Goal: Information Seeking & Learning: Understand process/instructions

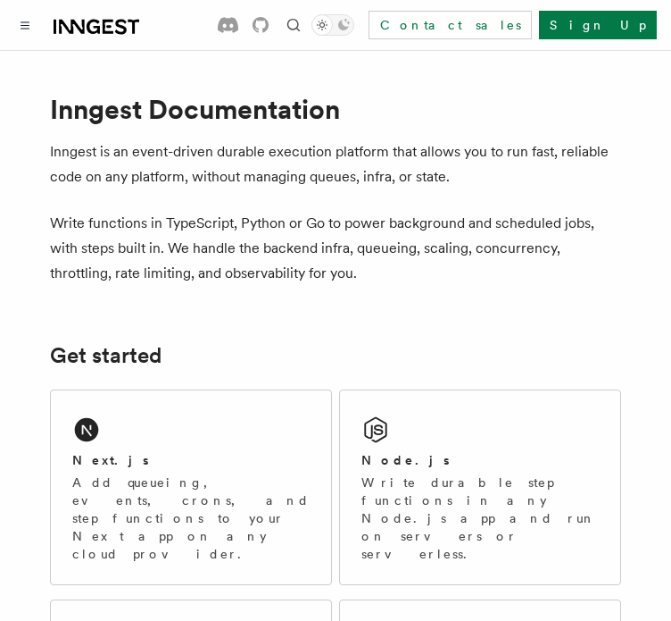
click at [15, 11] on div "Documentation Examples AgentKit Search... Ctrl+K Contact sales Sign Up" at bounding box center [335, 25] width 671 height 50
click at [28, 22] on icon "Toggle navigation" at bounding box center [25, 25] width 9 height 8
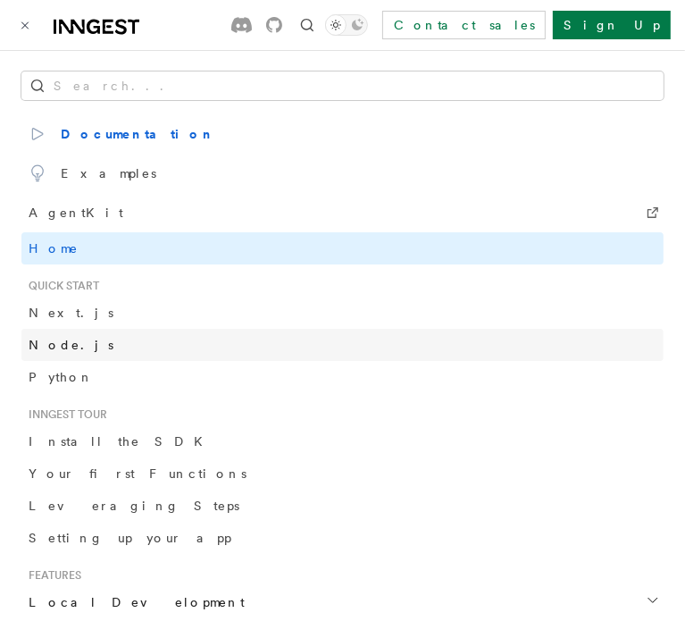
click at [54, 350] on span "Node.js" at bounding box center [71, 344] width 85 height 14
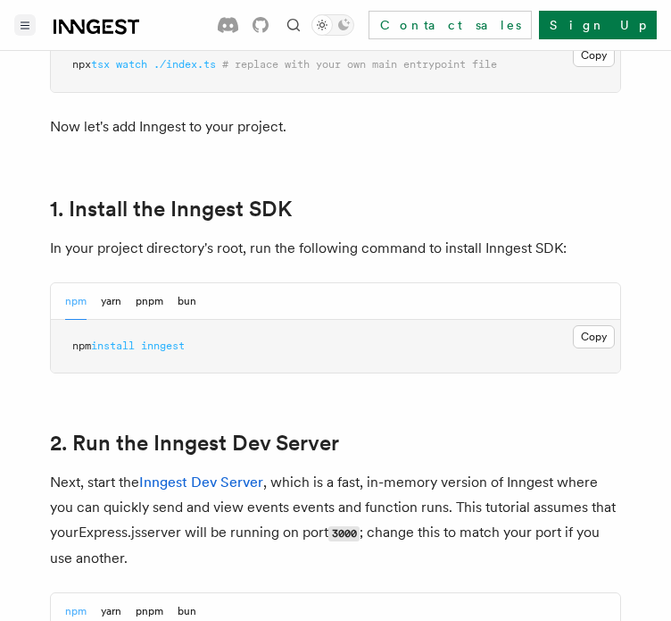
scroll to position [1087, 0]
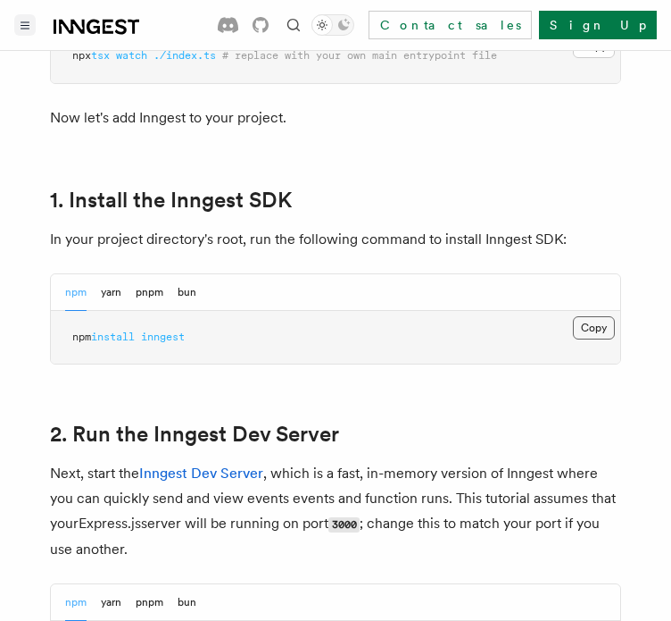
click at [609, 328] on button "Copy Copied" at bounding box center [594, 327] width 42 height 23
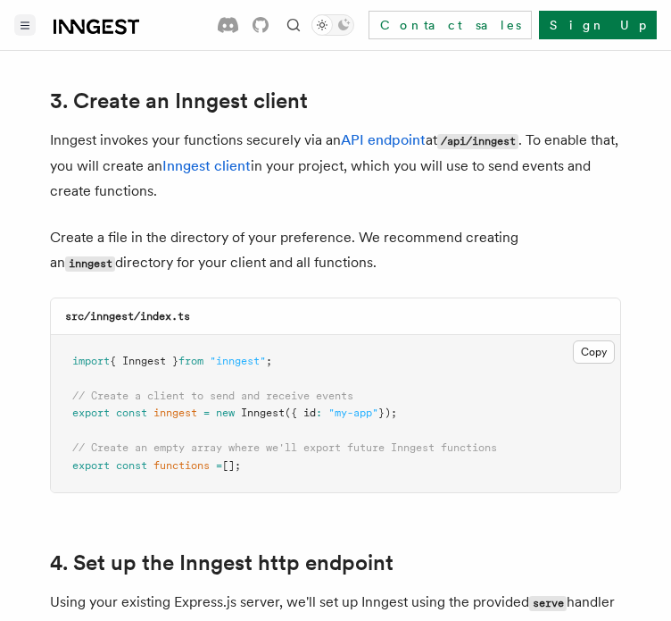
scroll to position [2261, 0]
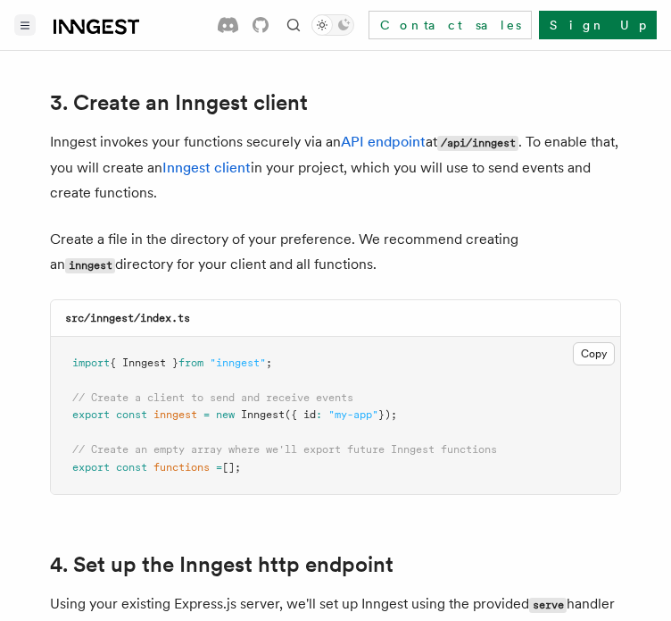
click at [243, 356] on span ""inngest"" at bounding box center [238, 362] width 56 height 12
copy code "import { Inngest } from "inngest" ;"
click at [306, 391] on span "// Create a client to send and receive events" at bounding box center [212, 397] width 281 height 12
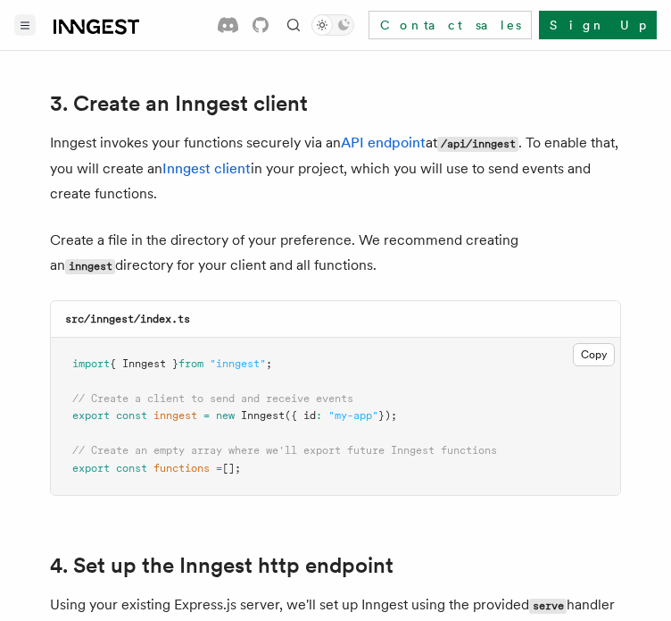
scroll to position [2259, 0]
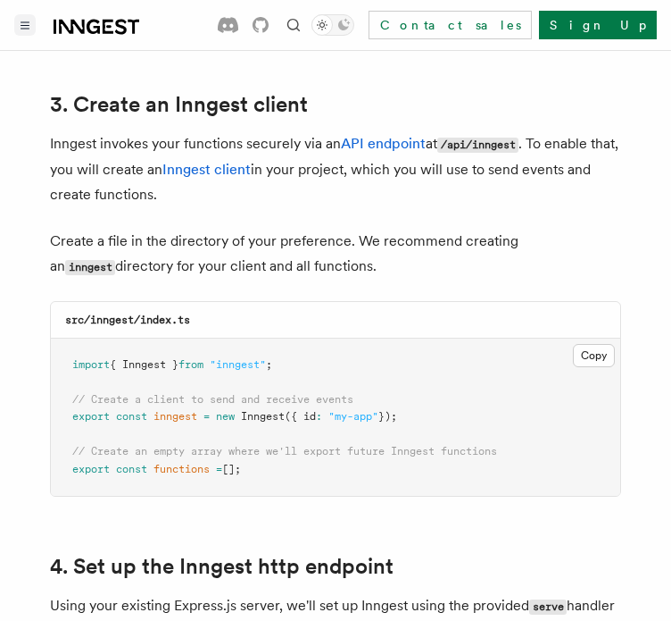
click at [266, 358] on span ""inngest"" at bounding box center [238, 364] width 56 height 12
copy code "import { Inngest } from "inngest" ;"
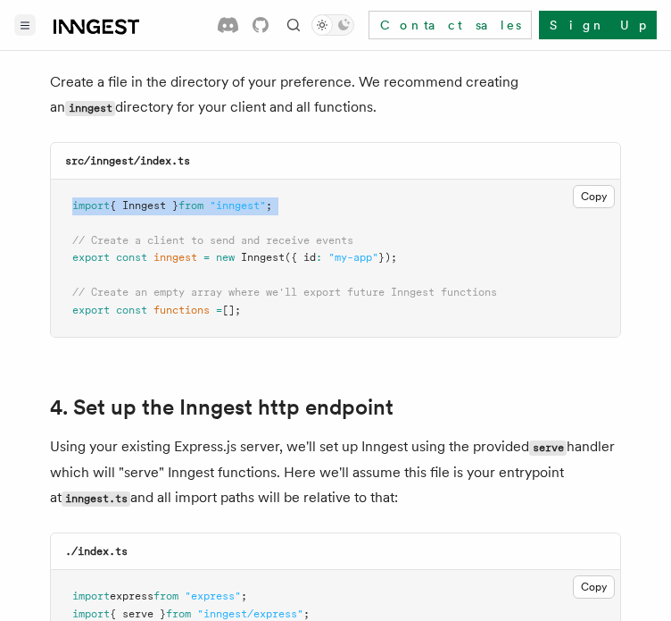
scroll to position [2435, 0]
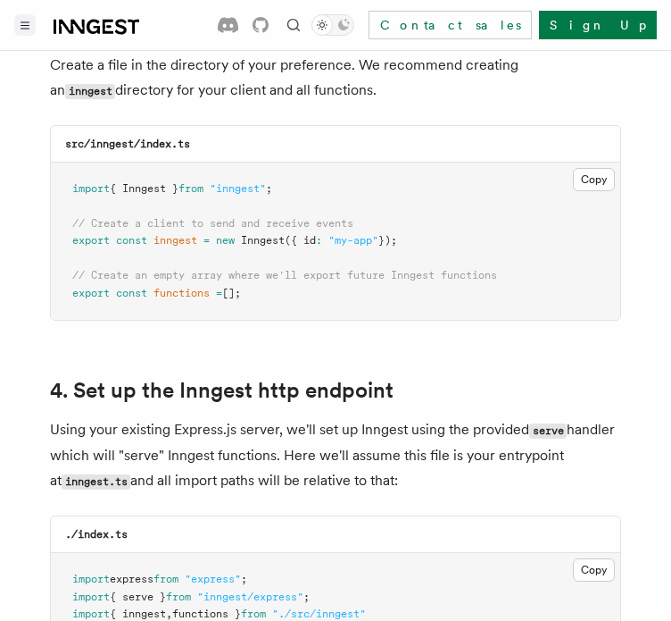
click at [146, 234] on span "const" at bounding box center [131, 240] width 31 height 12
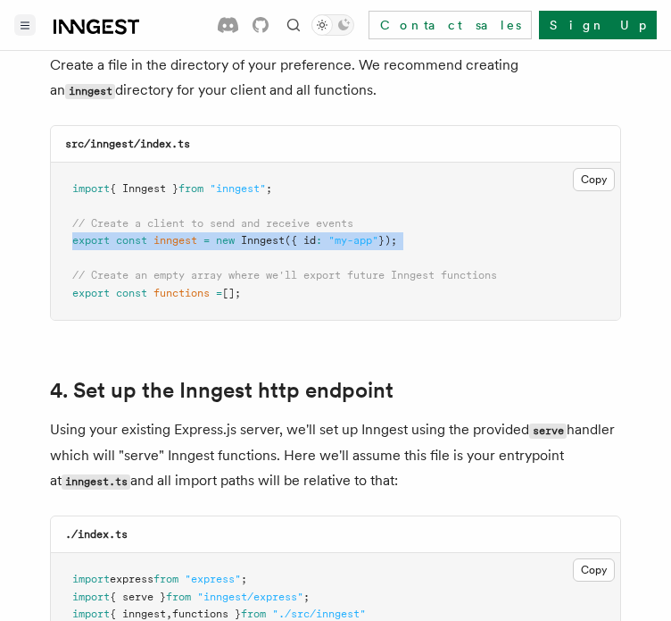
click at [146, 234] on span "const" at bounding box center [131, 240] width 31 height 12
click at [195, 234] on span "inngest" at bounding box center [176, 240] width 44 height 12
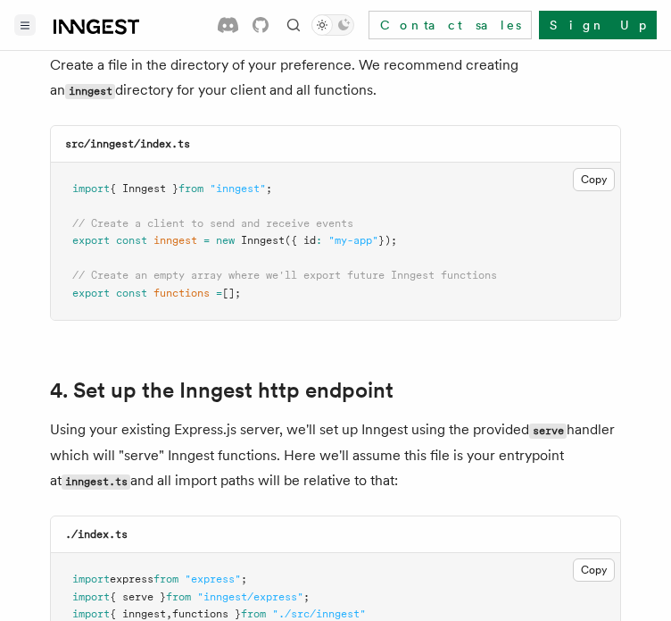
click at [275, 217] on span "// Create a client to send and receive events" at bounding box center [212, 223] width 281 height 12
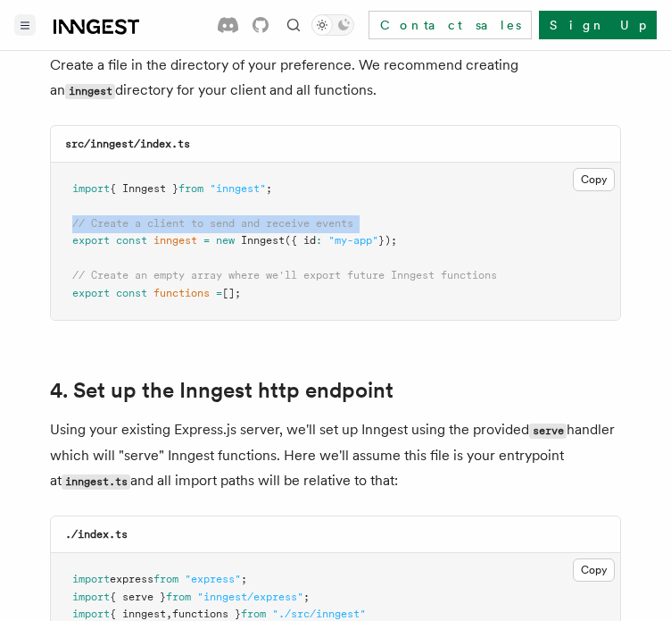
click at [275, 217] on span "// Create a client to send and receive events" at bounding box center [212, 223] width 281 height 12
copy code "// Create a client to send and receive events"
drag, startPoint x: 69, startPoint y: 247, endPoint x: 222, endPoint y: 268, distance: 154.9
click at [222, 268] on pre "import { Inngest } from "inngest" ; // Create a client to send and receive even…" at bounding box center [336, 241] width 570 height 158
click at [222, 287] on span "=" at bounding box center [219, 293] width 6 height 12
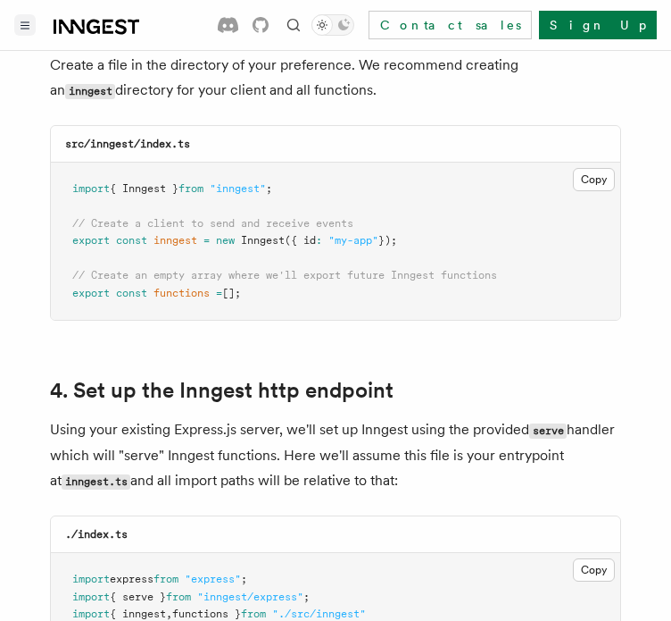
drag, startPoint x: 71, startPoint y: 250, endPoint x: 271, endPoint y: 267, distance: 200.7
click at [271, 267] on pre "import { Inngest } from "inngest" ; // Create a client to send and receive even…" at bounding box center [336, 241] width 570 height 158
click at [112, 287] on span at bounding box center [113, 293] width 6 height 12
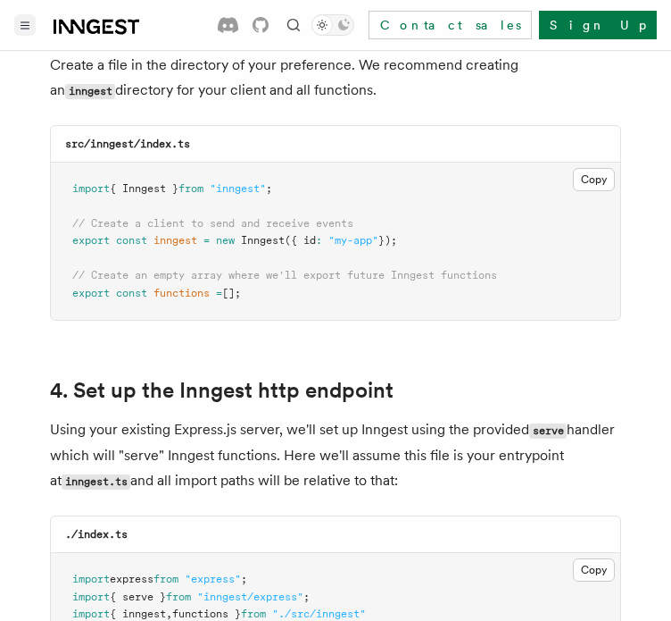
click at [112, 287] on span at bounding box center [113, 293] width 6 height 12
click at [133, 269] on span "// Create an empty array where we'll export future Inngest functions" at bounding box center [284, 275] width 425 height 12
drag, startPoint x: 76, startPoint y: 246, endPoint x: 290, endPoint y: 279, distance: 216.7
click at [290, 279] on pre "import { Inngest } from "inngest" ; // Create a client to send and receive even…" at bounding box center [336, 241] width 570 height 158
copy code "/ Create an empty array where we'll export future Inngest functions export cons…"
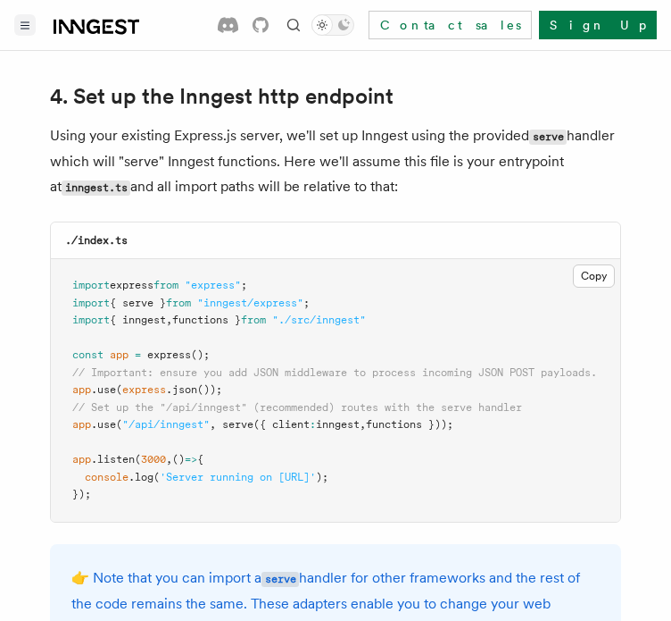
scroll to position [2731, 0]
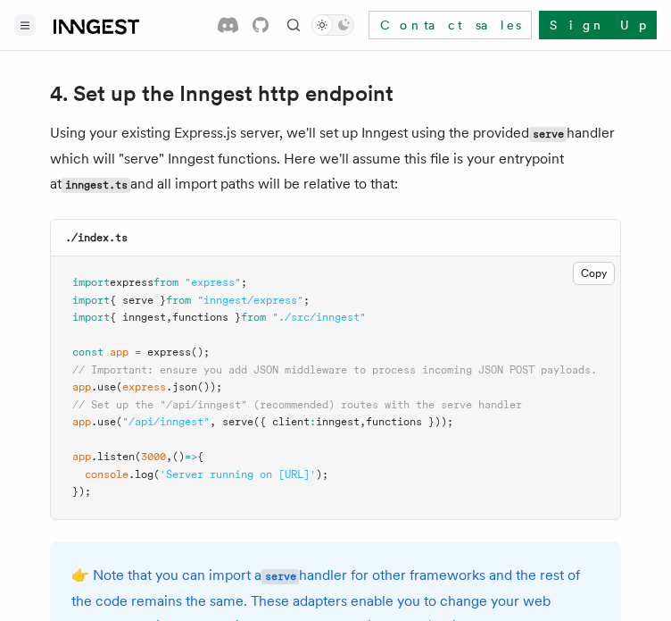
click at [180, 313] on pre "import express from "express" ; import { serve } from "inngest/express" ; impor…" at bounding box center [336, 387] width 570 height 262
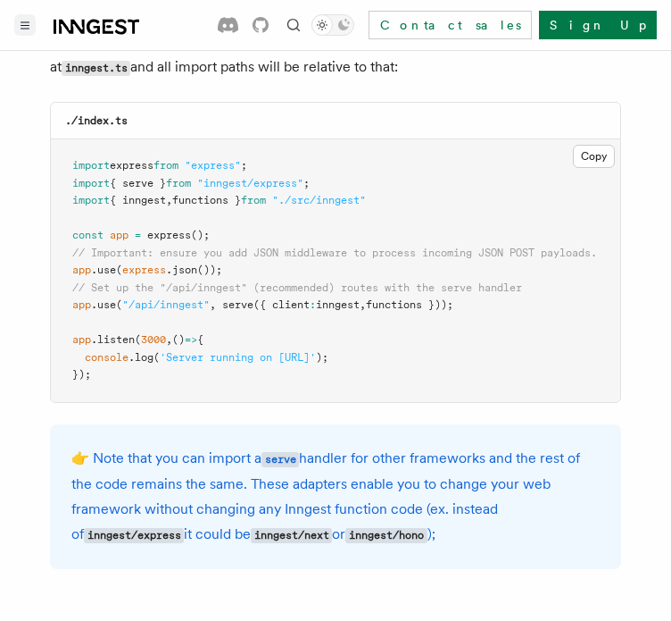
scroll to position [2849, 0]
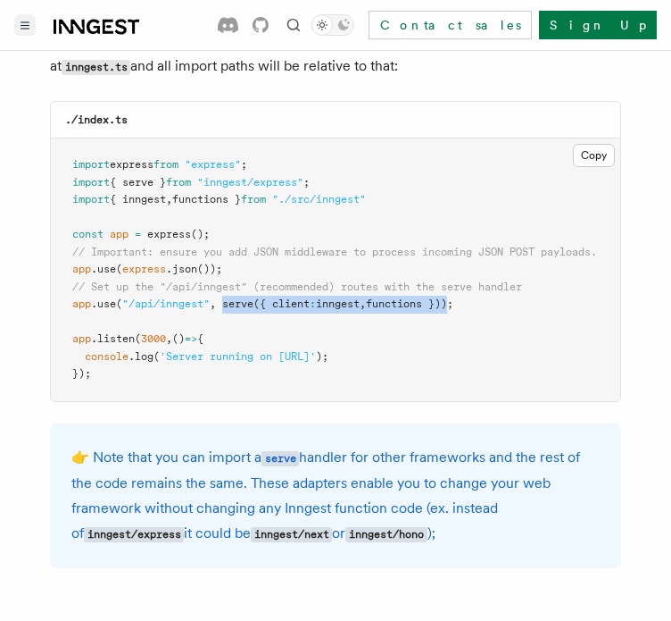
drag, startPoint x: 225, startPoint y: 284, endPoint x: 464, endPoint y: 288, distance: 239.3
click at [454, 297] on span "app .use ( "/api/inngest" , serve ({ client : inngest , functions }));" at bounding box center [262, 303] width 381 height 12
copy span "serve ({ client : inngest , functions })"
drag, startPoint x: 68, startPoint y: 156, endPoint x: 144, endPoint y: 171, distance: 77.2
click at [144, 171] on pre "import express from "express" ; import { serve } from "inngest/express" ; impor…" at bounding box center [336, 269] width 570 height 262
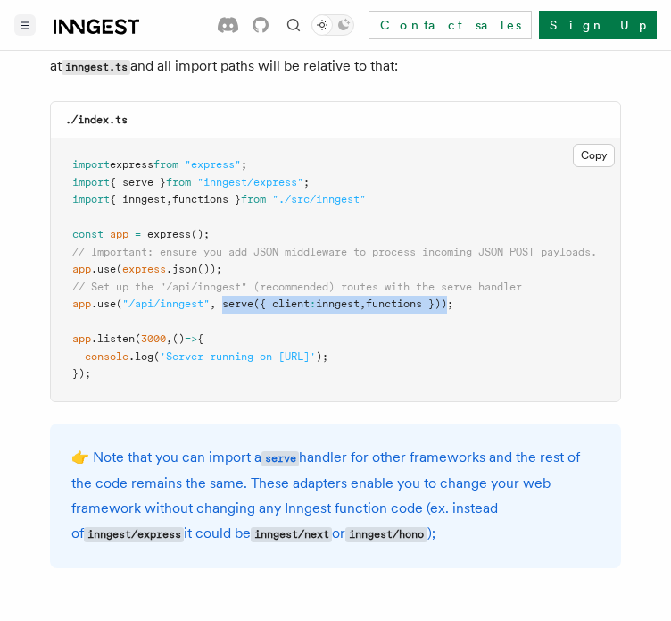
drag, startPoint x: 400, startPoint y: 179, endPoint x: 332, endPoint y: 171, distance: 68.4
click at [332, 171] on pre "import express from "express" ; import { serve } from "inngest/express" ; impor…" at bounding box center [336, 269] width 570 height 262
click at [394, 178] on pre "import express from "express" ; import { serve } from "inngest/express" ; impor…" at bounding box center [336, 269] width 570 height 262
click at [393, 177] on pre "import express from "express" ; import { serve } from "inngest/express" ; impor…" at bounding box center [336, 269] width 570 height 262
click at [242, 179] on pre "import express from "express" ; import { serve } from "inngest/express" ; impor…" at bounding box center [336, 269] width 570 height 262
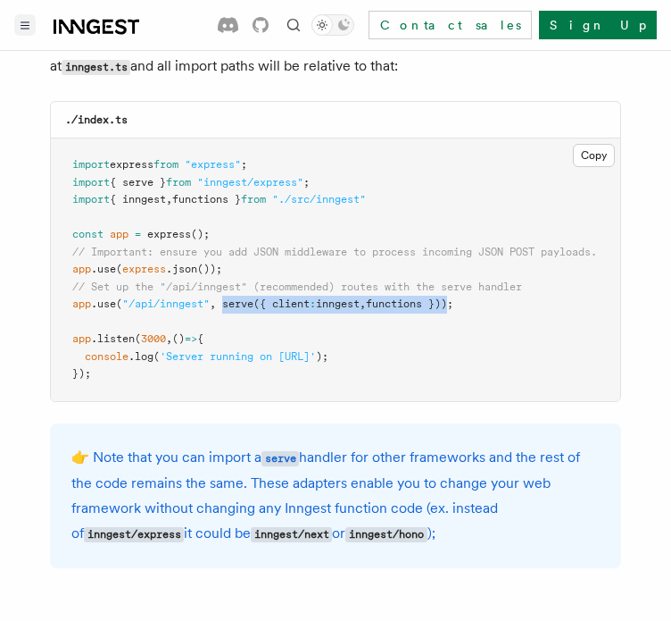
click at [242, 179] on pre "import express from "express" ; import { serve } from "inngest/express" ; impor…" at bounding box center [336, 269] width 570 height 262
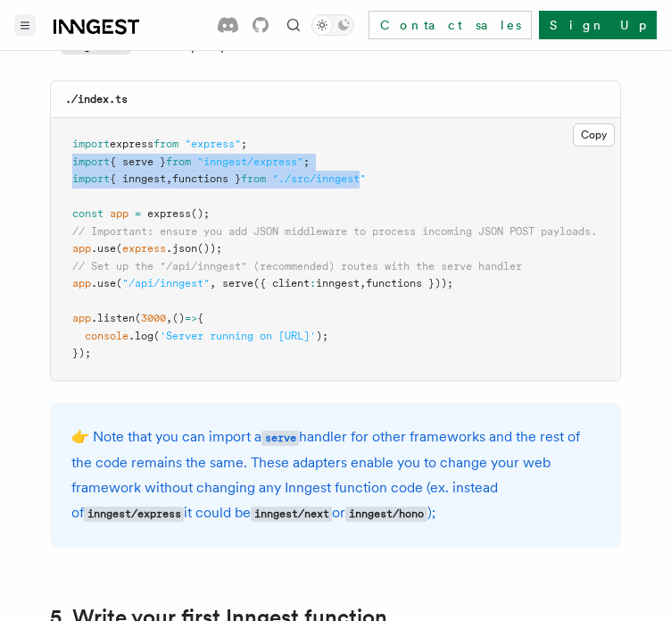
drag, startPoint x: 71, startPoint y: 138, endPoint x: 387, endPoint y: 162, distance: 316.9
click at [387, 162] on pre "import express from "express" ; import { serve } from "inngest/express" ; impor…" at bounding box center [336, 249] width 570 height 262
copy code "import { serve } from "inngest/express" ; import { inngest , functions } from "…"
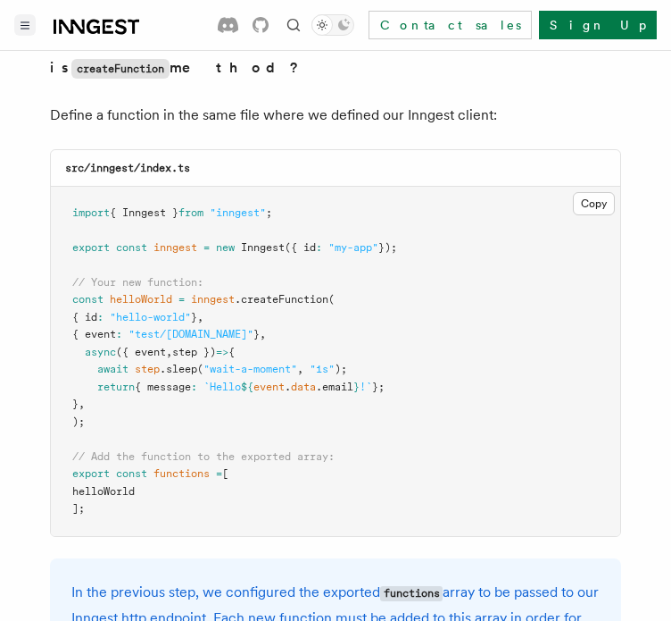
scroll to position [3627, 0]
drag, startPoint x: 195, startPoint y: 269, endPoint x: 168, endPoint y: 263, distance: 27.3
click at [168, 294] on span "const helloWorld = inngest .createFunction (" at bounding box center [203, 300] width 262 height 12
click at [168, 294] on span "helloWorld" at bounding box center [141, 300] width 62 height 12
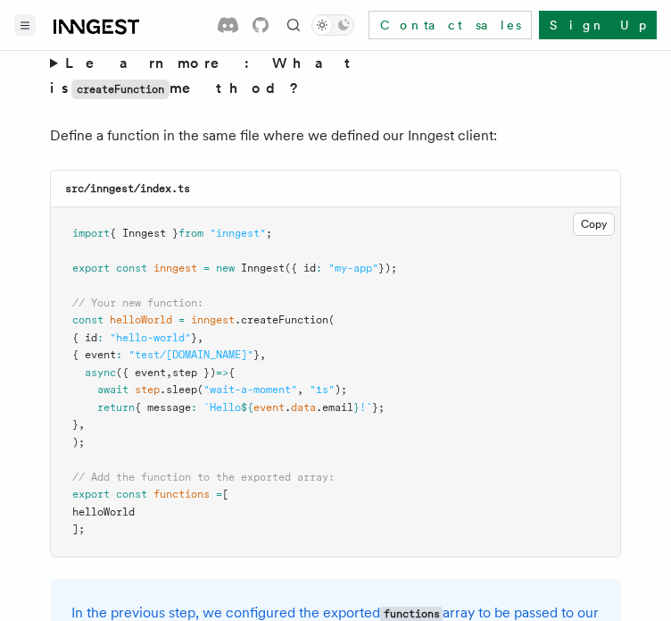
scroll to position [3611, 0]
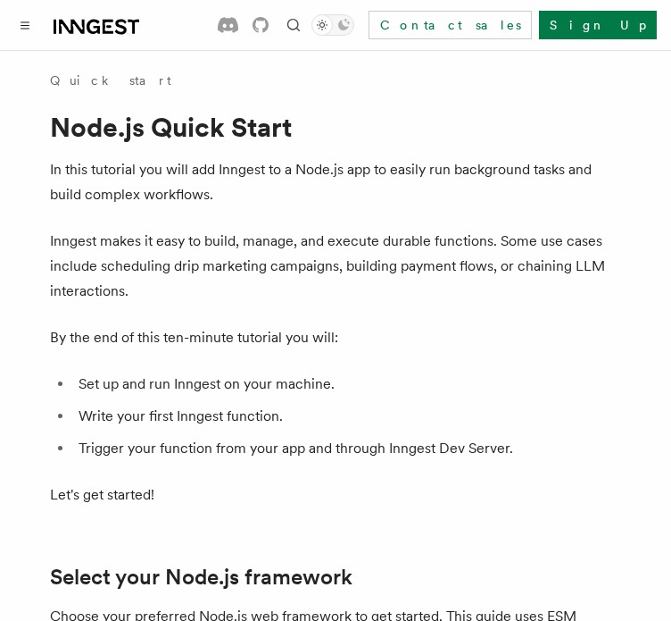
click at [250, 188] on p "In this tutorial you will add Inngest to a Node.js app to easily run background…" at bounding box center [335, 182] width 571 height 50
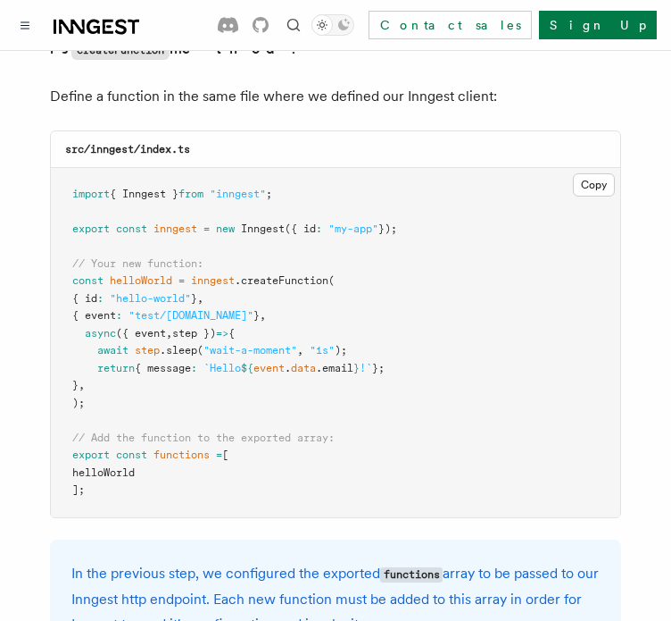
scroll to position [3646, 0]
